Goal: Task Accomplishment & Management: Use online tool/utility

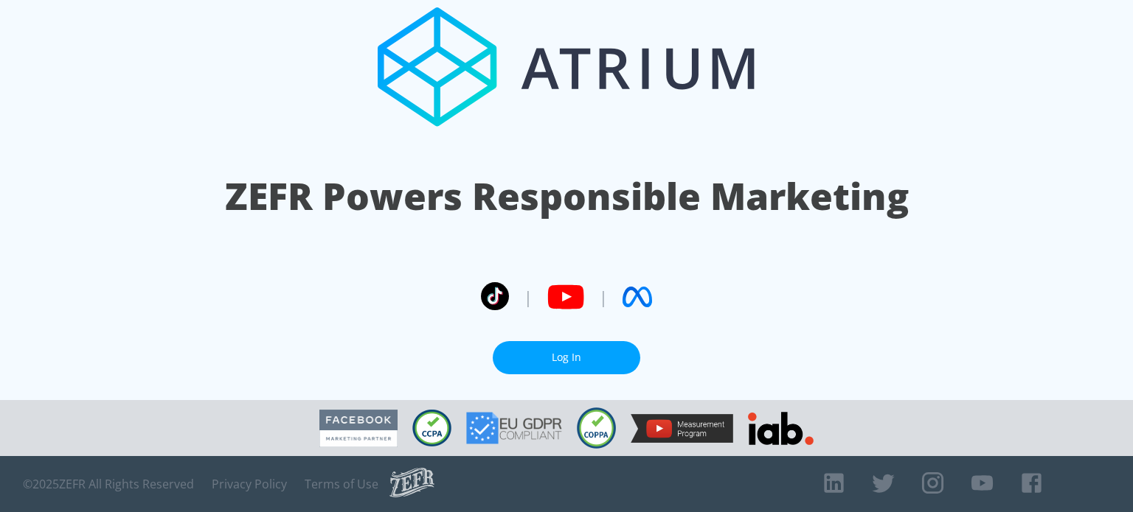
click at [571, 352] on link "Log In" at bounding box center [566, 357] width 147 height 33
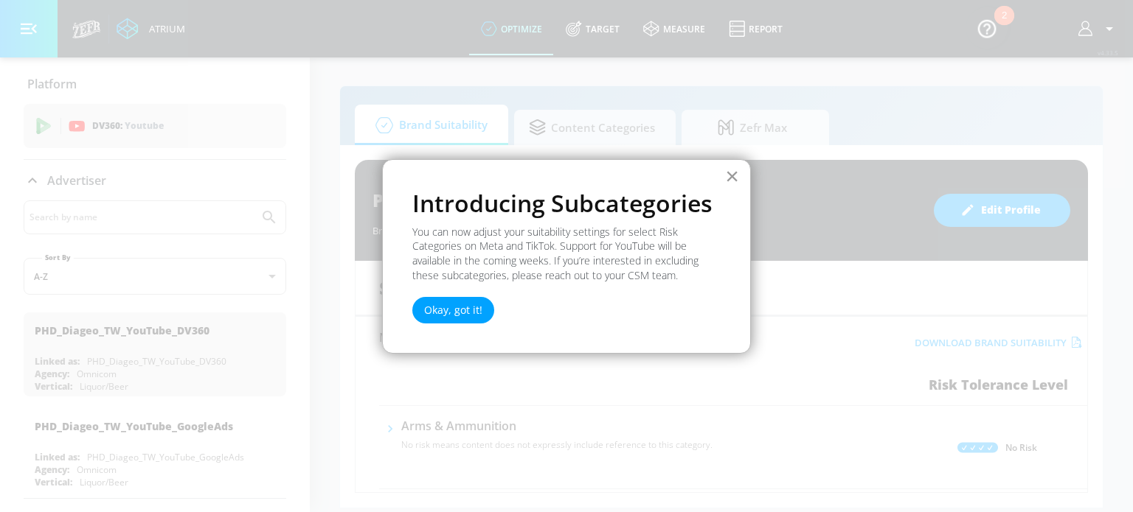
click at [731, 175] on button "×" at bounding box center [732, 176] width 14 height 24
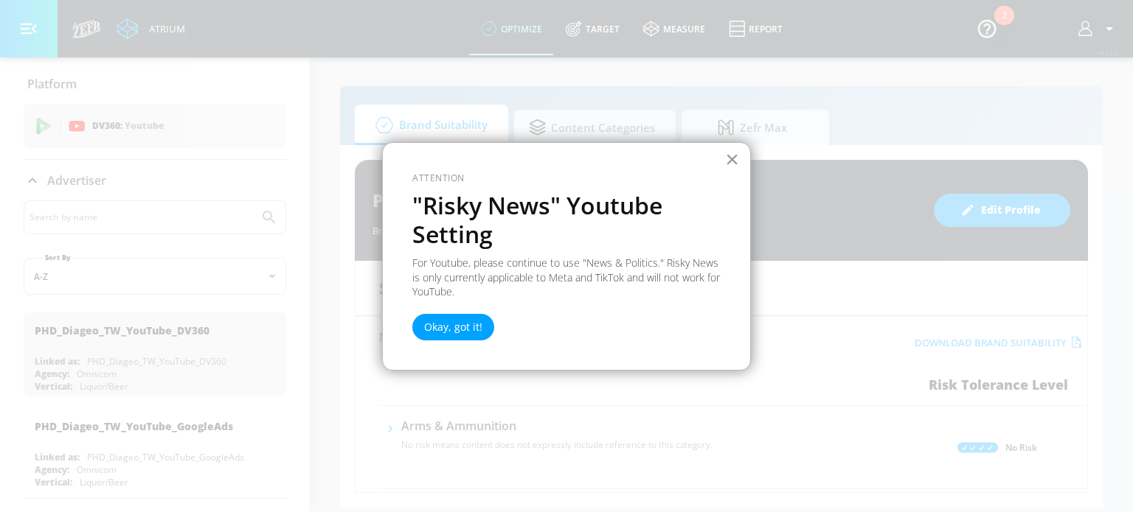
click at [733, 159] on button "×" at bounding box center [732, 159] width 14 height 24
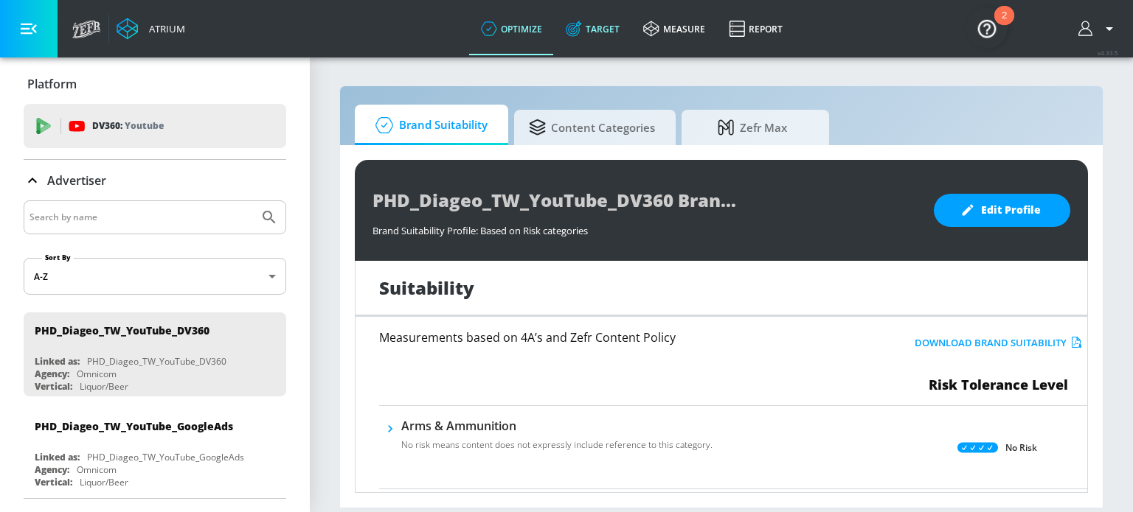
click at [590, 21] on link "Target" at bounding box center [592, 28] width 77 height 53
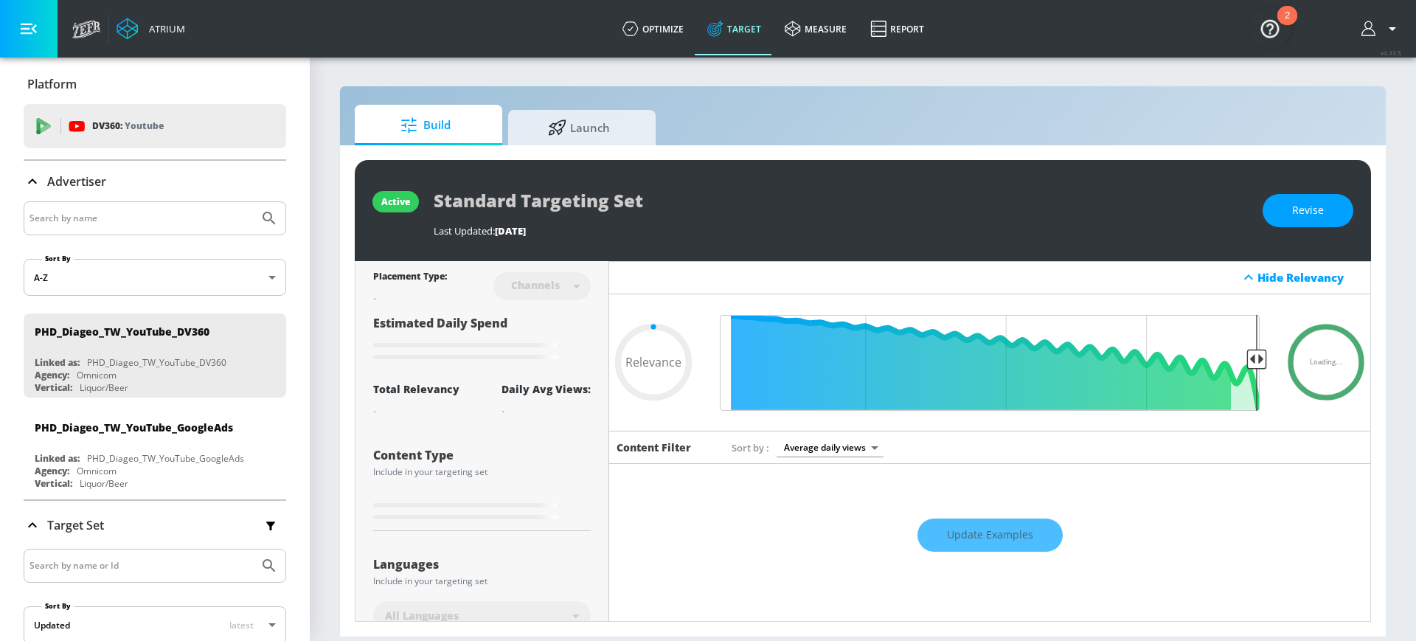
type input "0.46"
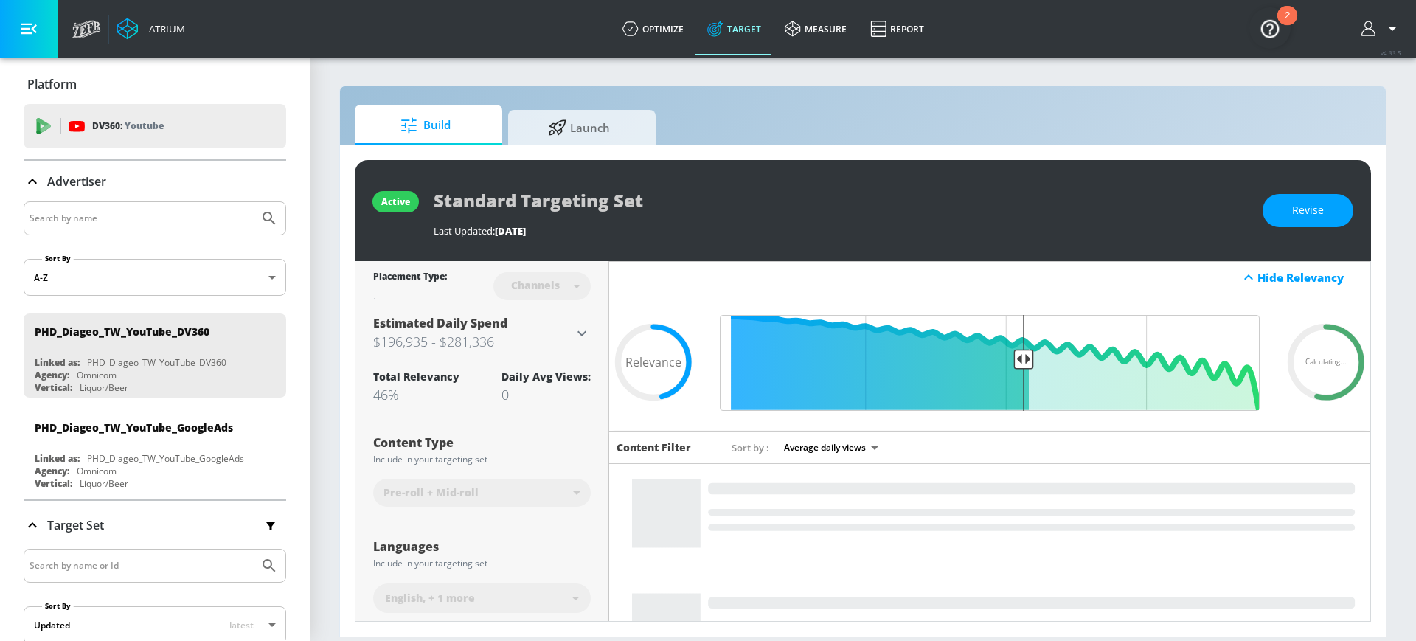
scroll to position [92, 0]
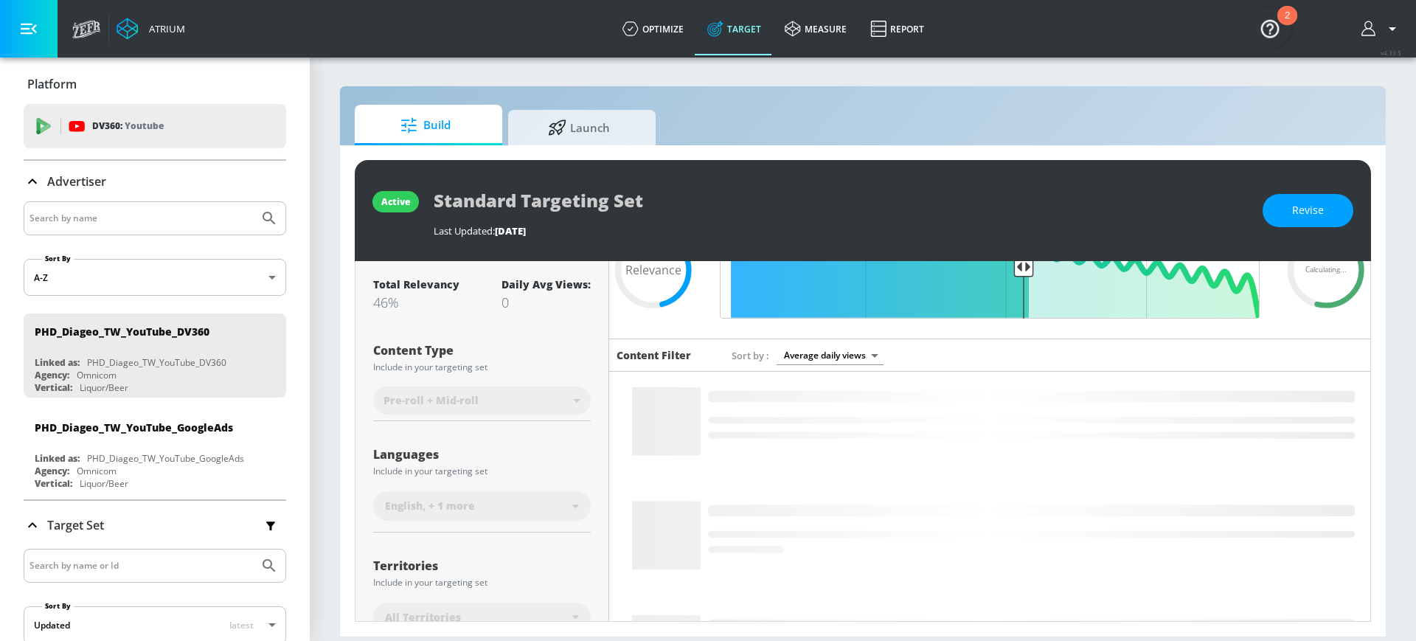
click at [524, 507] on div "English , + 1 more" at bounding box center [478, 505] width 187 height 15
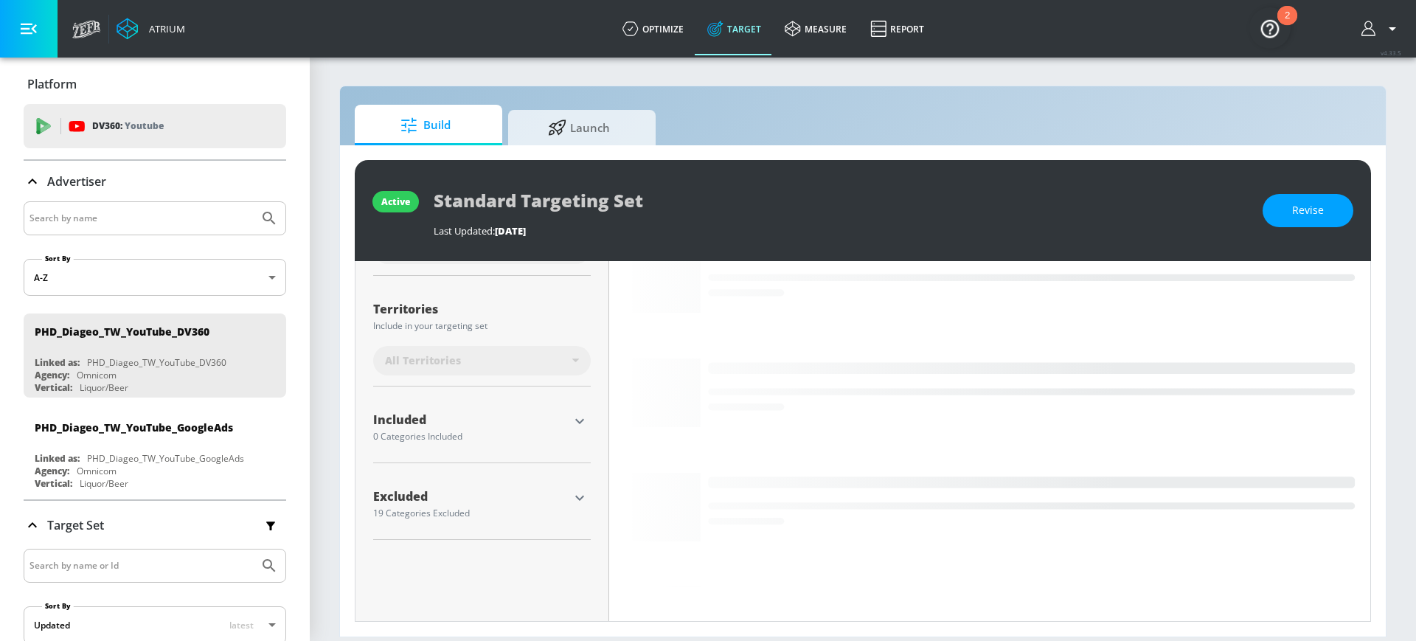
scroll to position [372, 0]
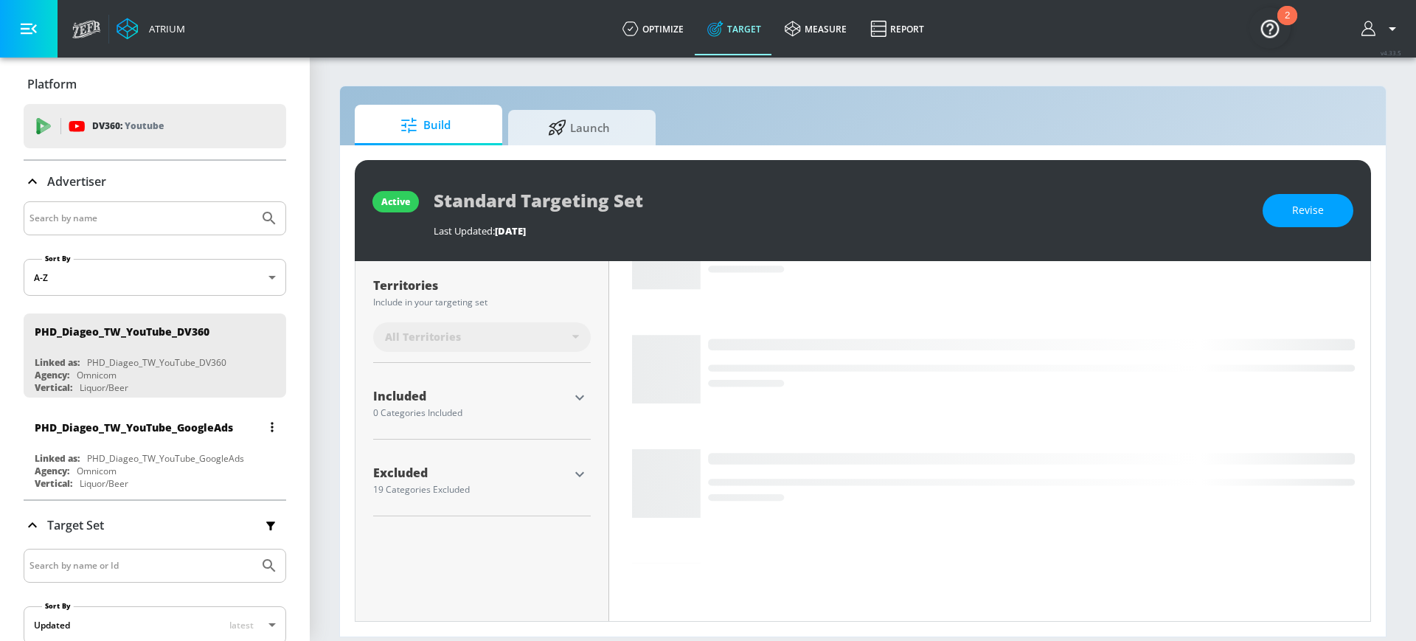
click at [187, 437] on div "PHD_Diageo_TW_YouTube_GoogleAds" at bounding box center [159, 426] width 248 height 35
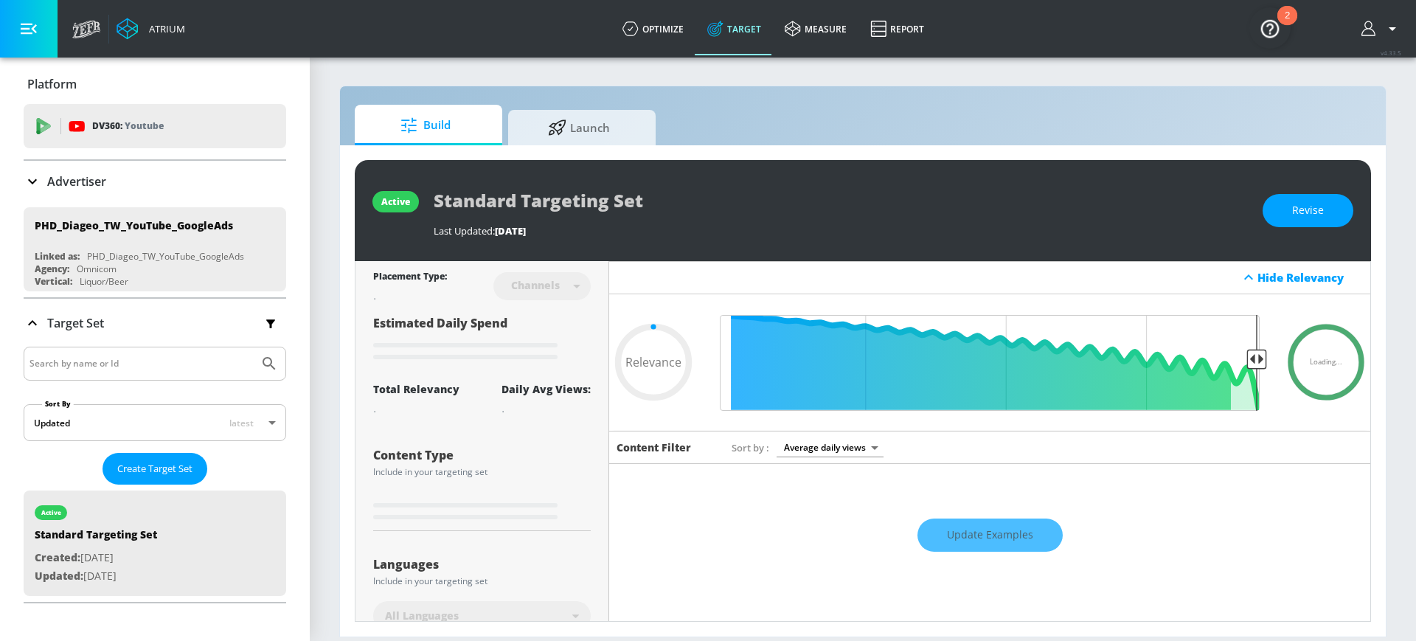
type input "0.7"
